Goal: Check status: Check status

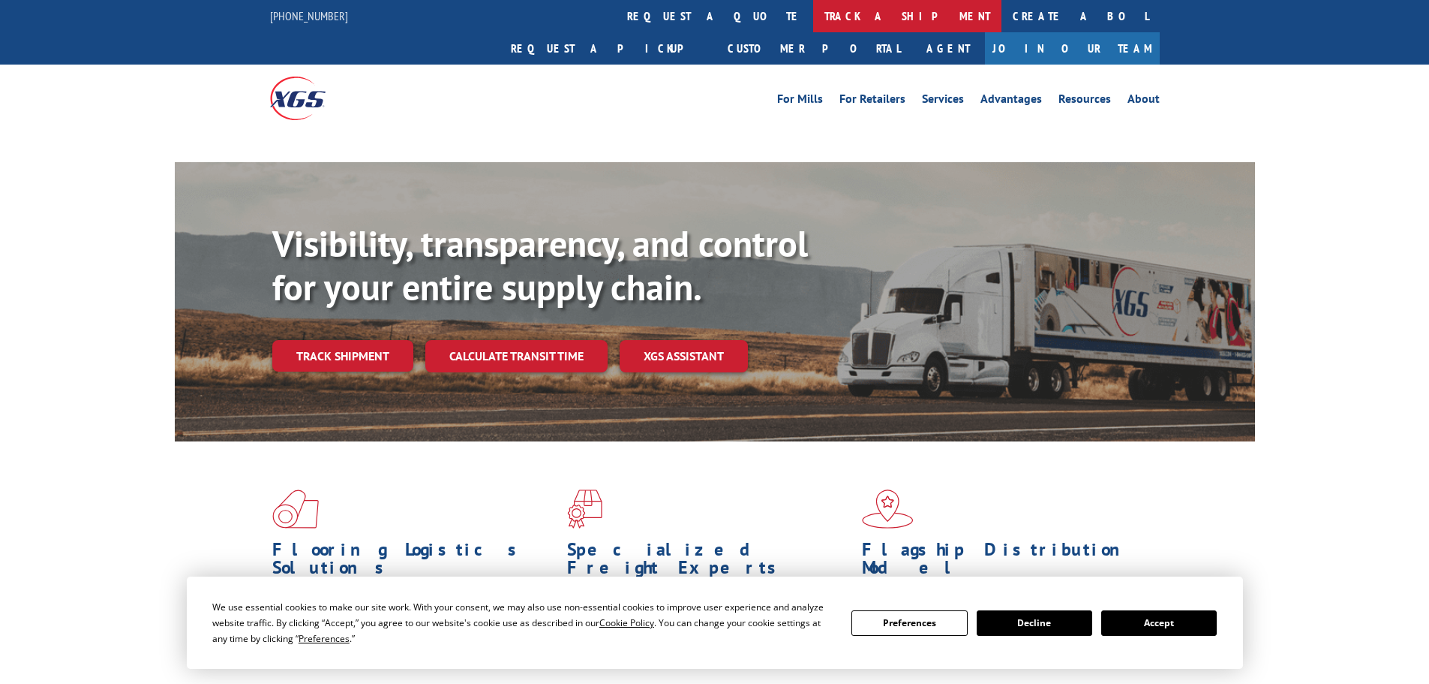
click at [813, 18] on link "track a shipment" at bounding box center [907, 16] width 188 height 32
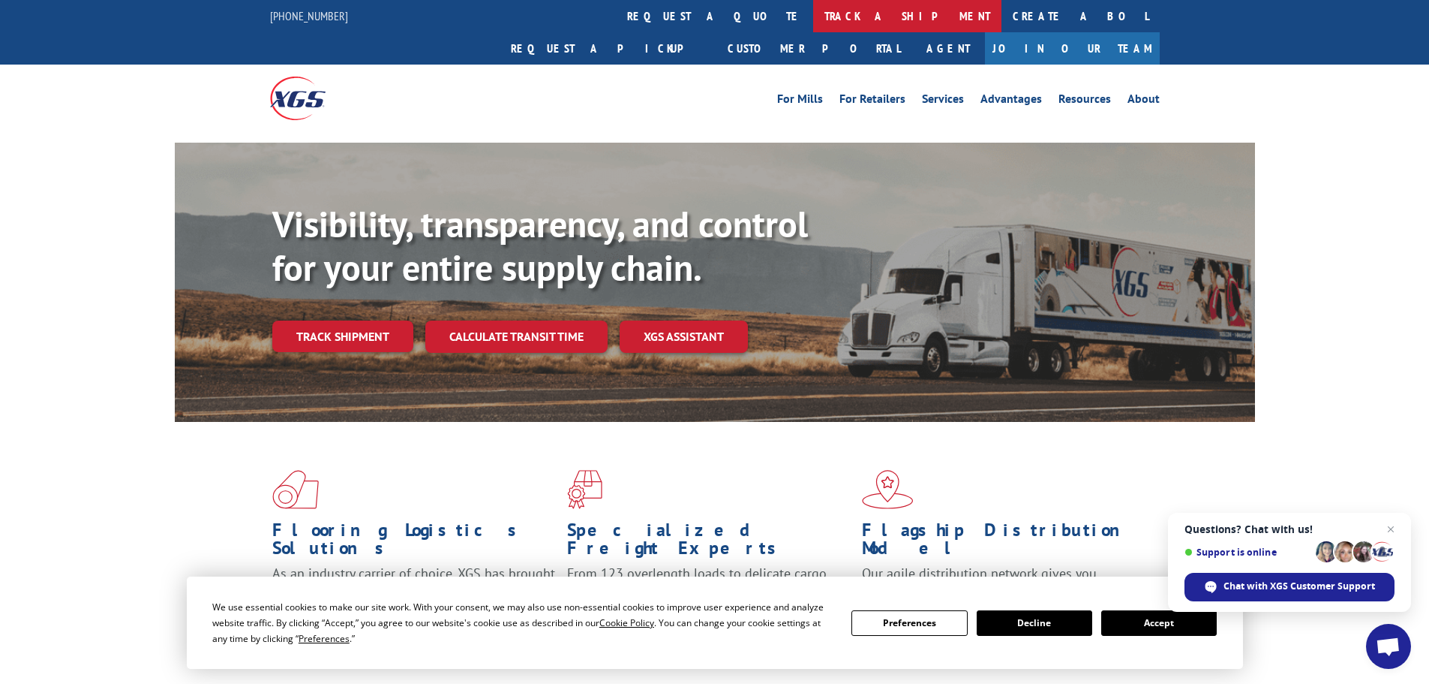
click at [813, 8] on link "track a shipment" at bounding box center [907, 16] width 188 height 32
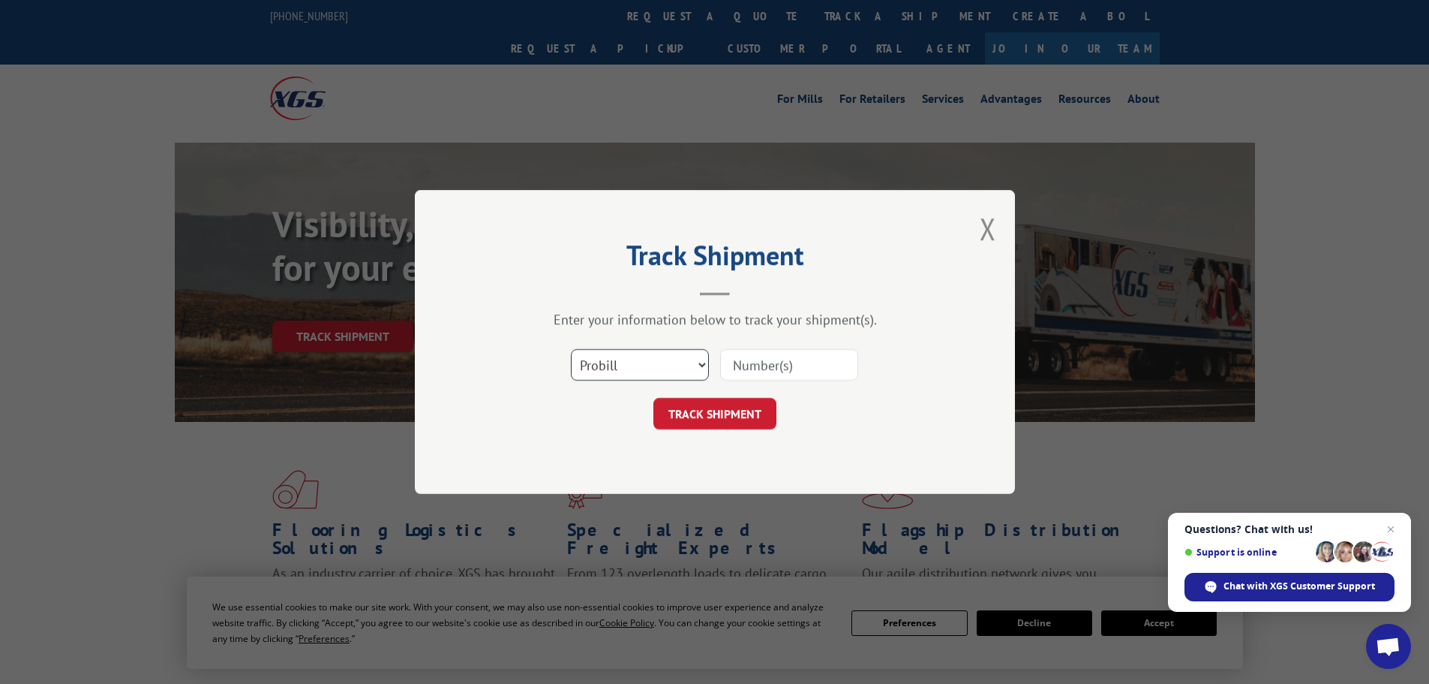
click at [612, 355] on select "Select category... Probill BOL PO" at bounding box center [640, 365] width 138 height 32
select select "bol"
click at [571, 349] on select "Select category... Probill BOL PO" at bounding box center [640, 365] width 138 height 32
click at [778, 356] on input at bounding box center [789, 365] width 138 height 32
paste input "6043413"
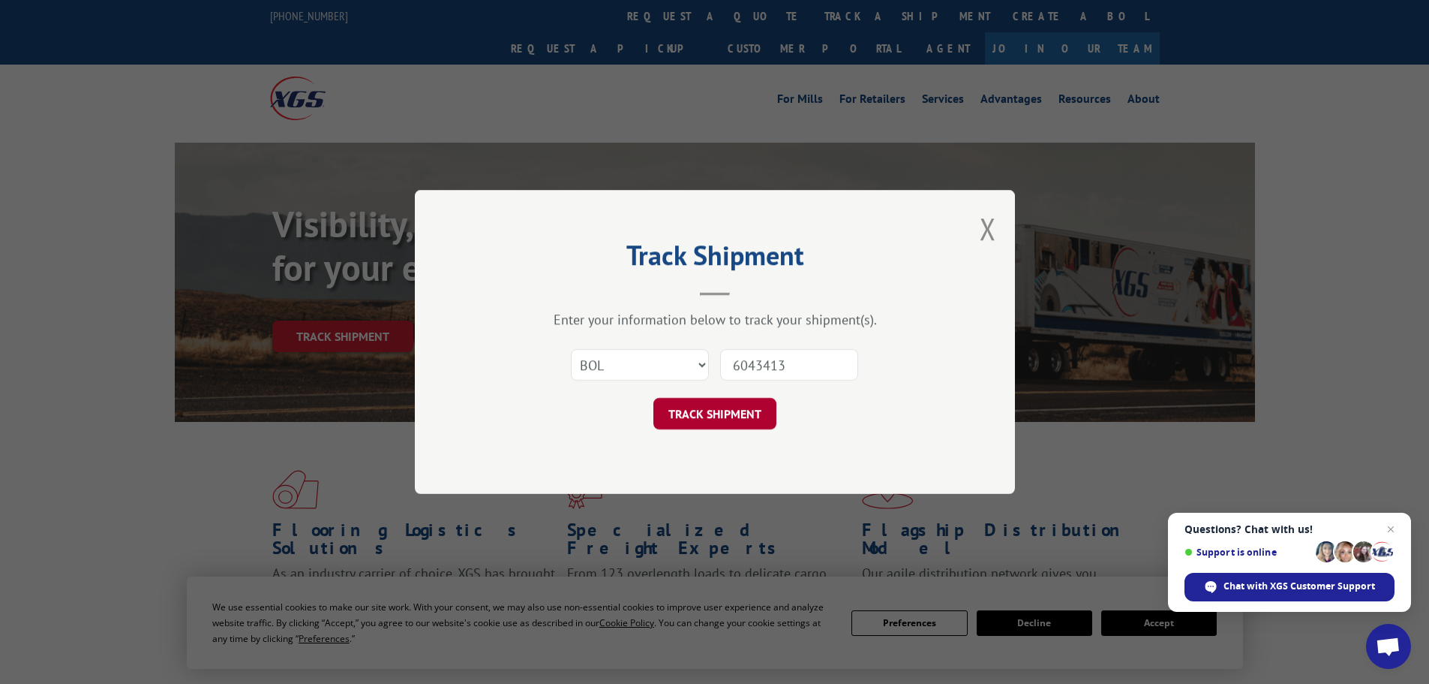
type input "6043413"
click at [702, 406] on button "TRACK SHIPMENT" at bounding box center [715, 414] width 123 height 32
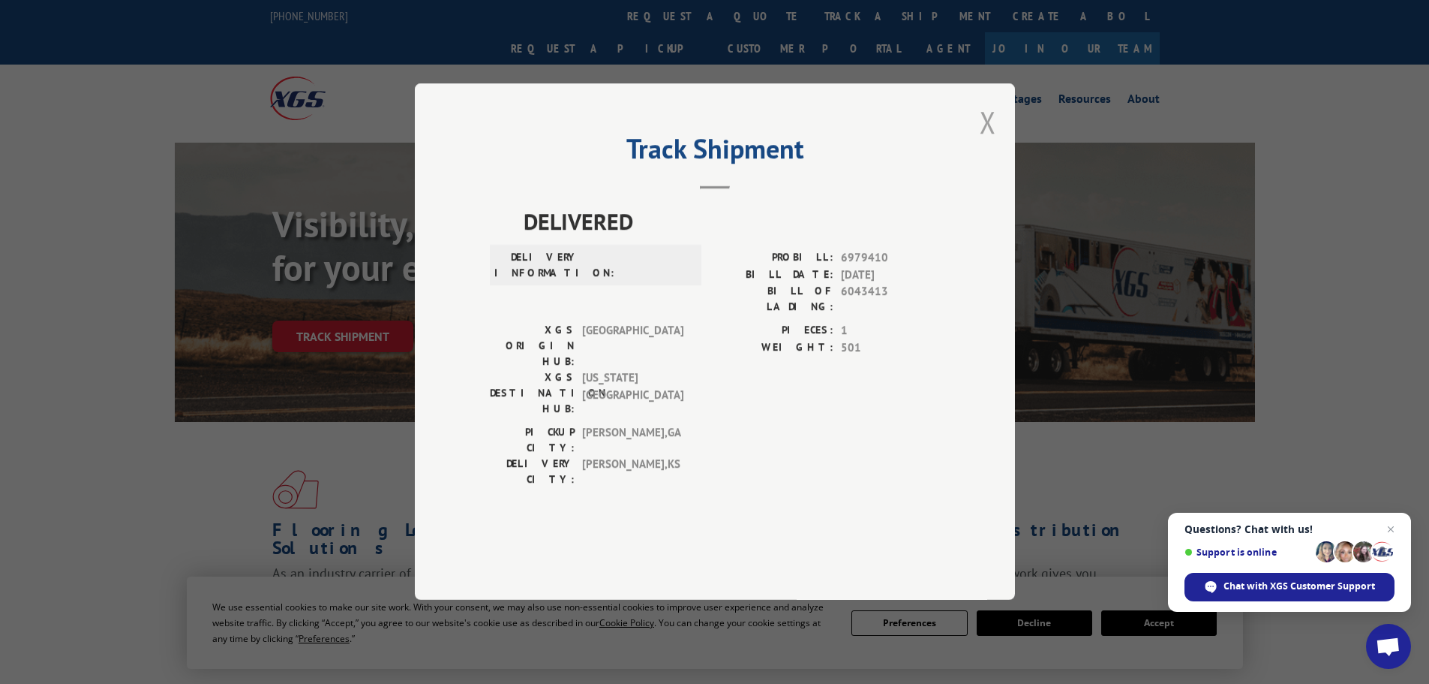
drag, startPoint x: 990, startPoint y: 176, endPoint x: 696, endPoint y: 27, distance: 330.2
click at [990, 142] on button "Close modal" at bounding box center [988, 122] width 17 height 40
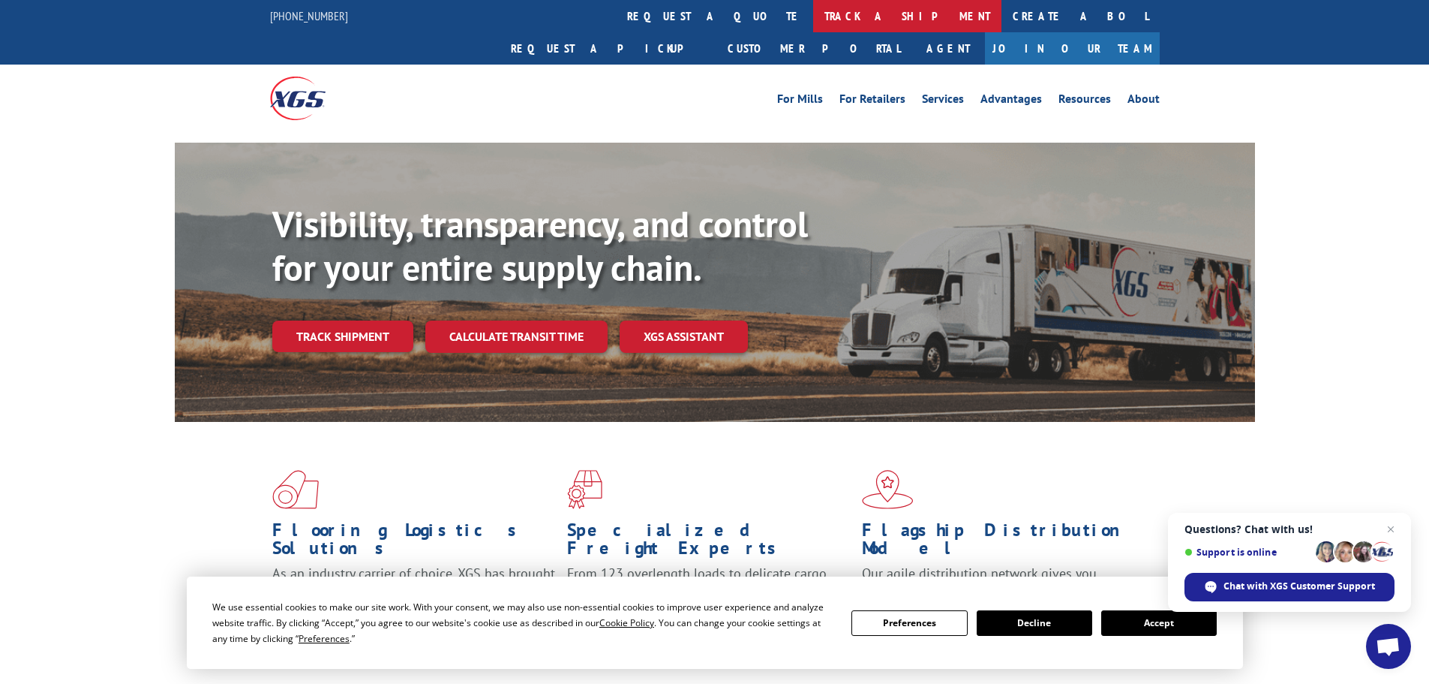
click at [813, 27] on link "track a shipment" at bounding box center [907, 16] width 188 height 32
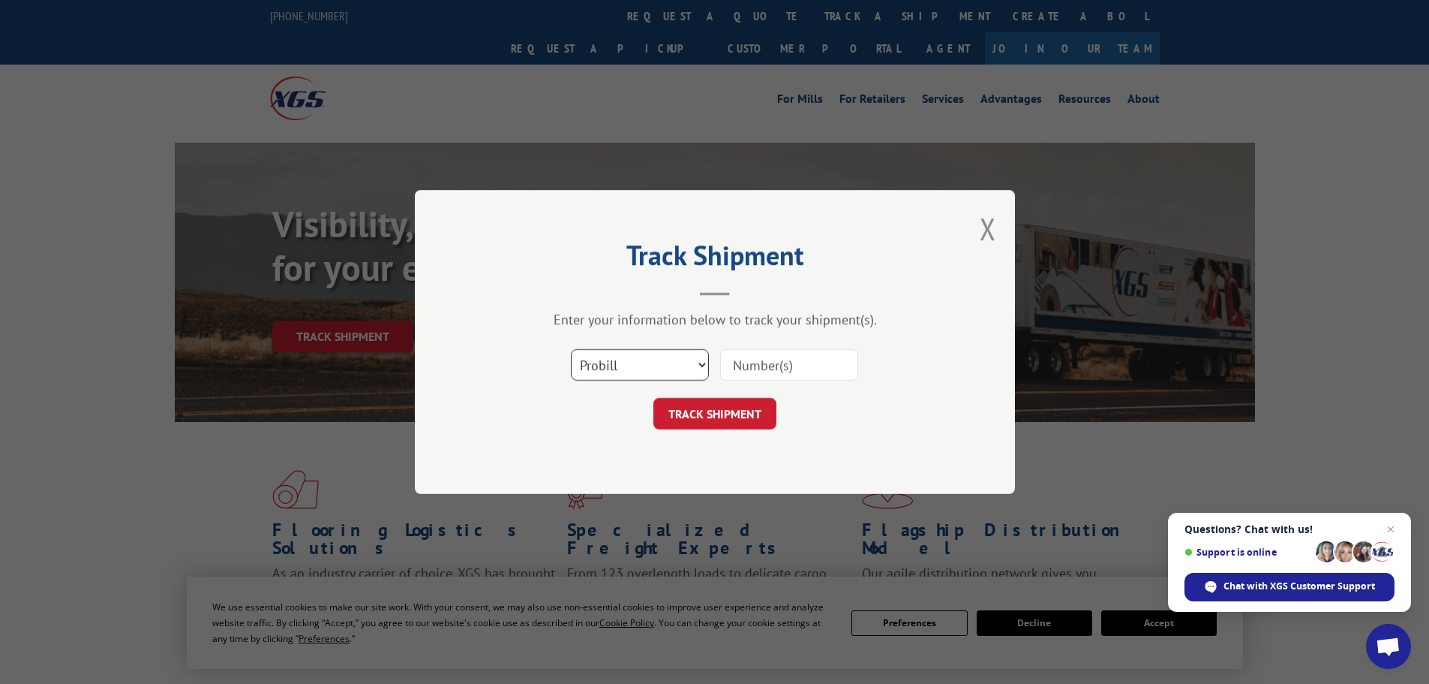
click at [649, 369] on select "Select category... Probill BOL PO" at bounding box center [640, 365] width 138 height 32
select select "bol"
click at [571, 349] on select "Select category... Probill BOL PO" at bounding box center [640, 365] width 138 height 32
click at [756, 377] on input at bounding box center [789, 365] width 138 height 32
paste input "6025995"
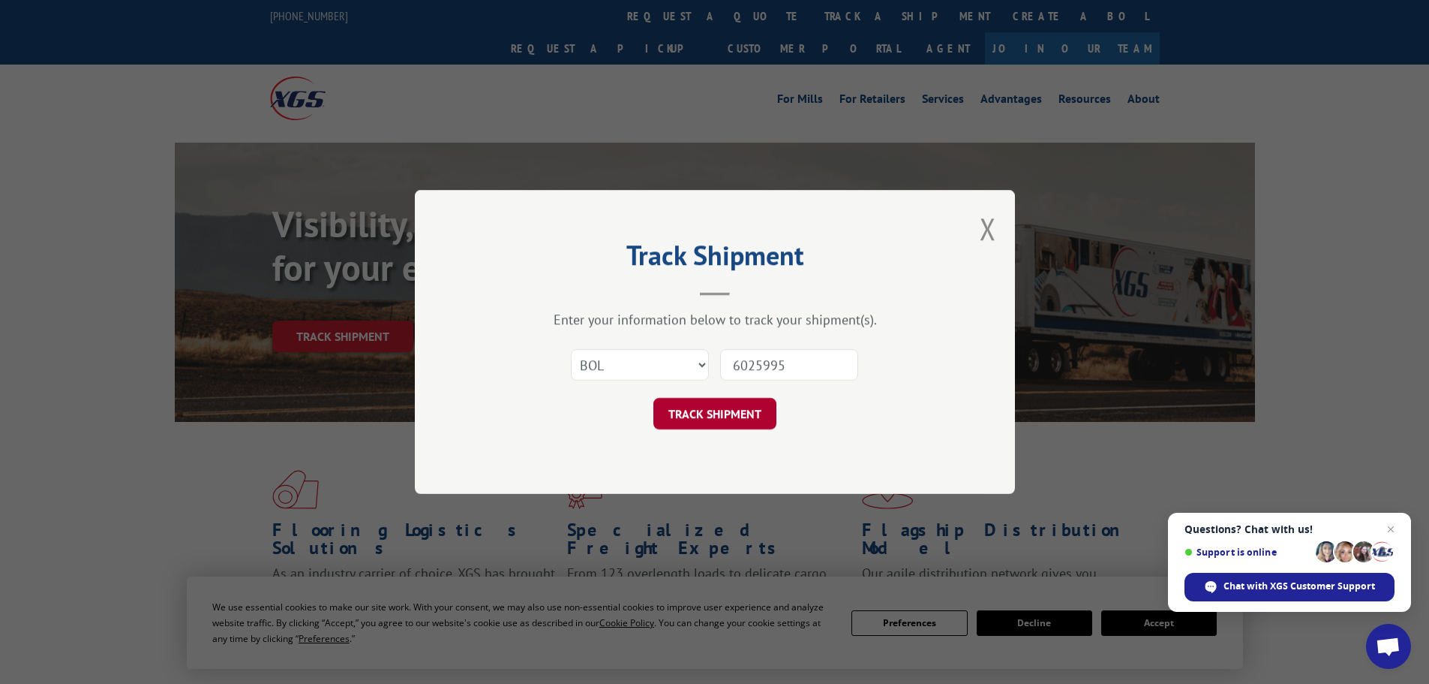
type input "6025995"
click at [750, 411] on button "TRACK SHIPMENT" at bounding box center [715, 414] width 123 height 32
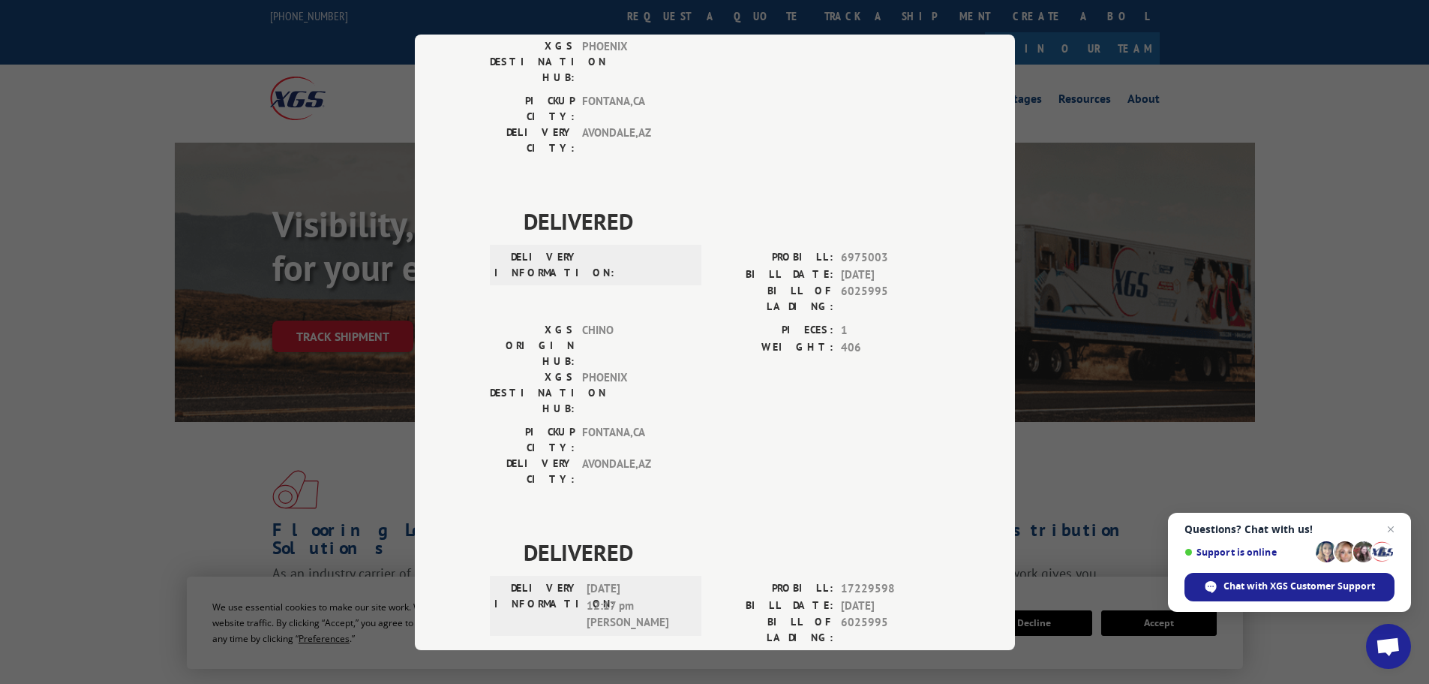
scroll to position [297, 0]
